Goal: Download file/media

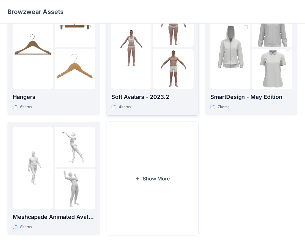
scroll to position [154, 0]
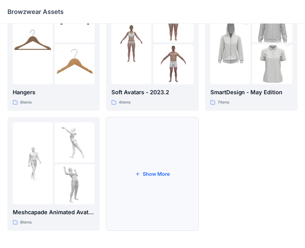
click at [155, 171] on button "Show More" at bounding box center [152, 174] width 92 height 114
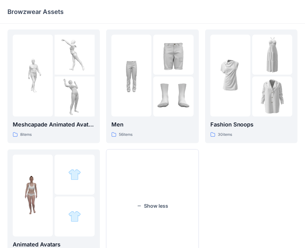
scroll to position [242, 0]
click at [151, 68] on div at bounding box center [152, 75] width 82 height 82
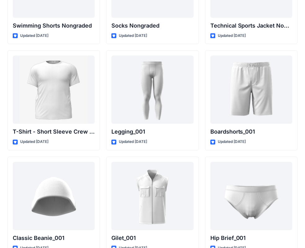
scroll to position [1041, 0]
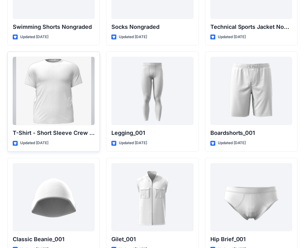
click at [48, 97] on div at bounding box center [54, 91] width 82 height 68
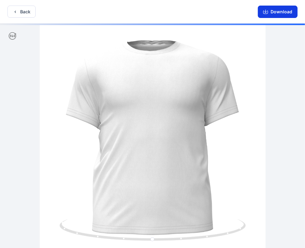
click at [270, 13] on button "Download" at bounding box center [277, 12] width 40 height 12
